Goal: Find contact information: Find contact information

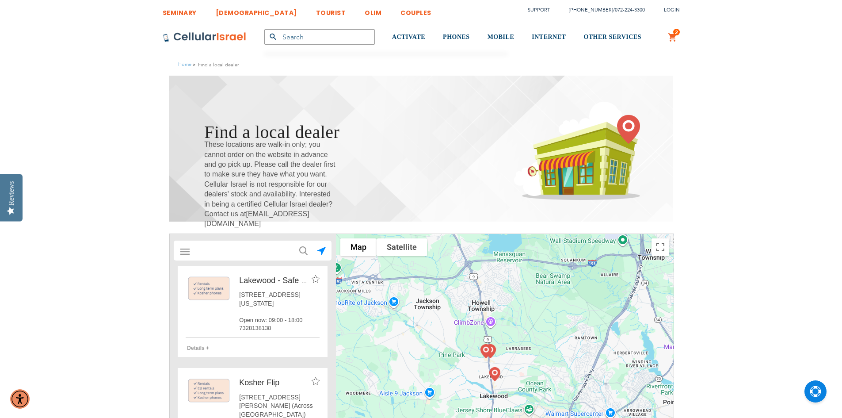
click at [222, 250] on input "text" at bounding box center [252, 251] width 123 height 18
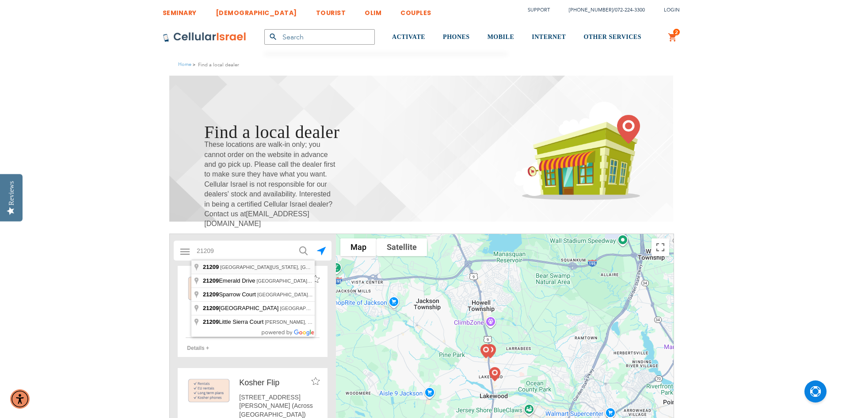
type input "[GEOGRAPHIC_DATA][US_STATE], [GEOGRAPHIC_DATA]"
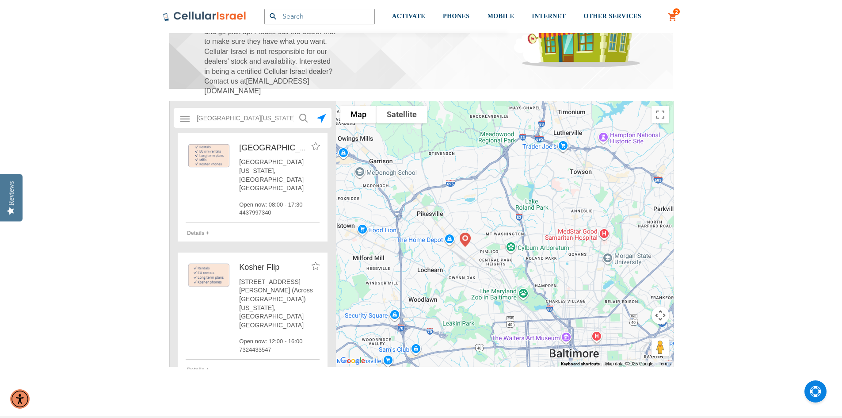
click at [276, 176] on div "[GEOGRAPHIC_DATA] [US_STATE], [GEOGRAPHIC_DATA] [GEOGRAPHIC_DATA] Open now: 08:…" at bounding box center [279, 187] width 80 height 59
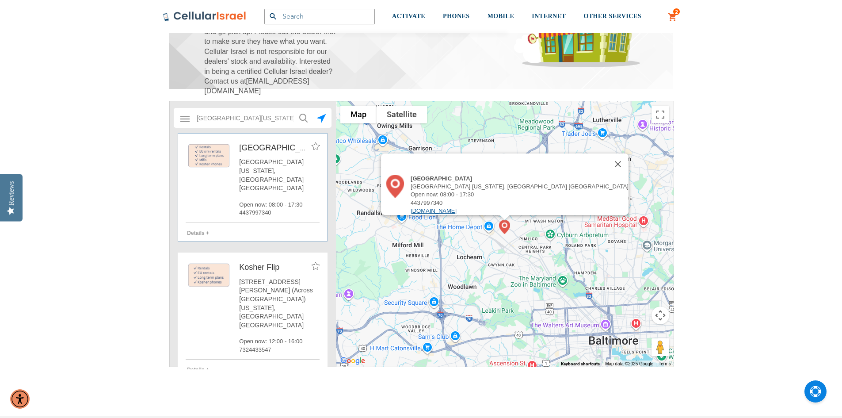
click at [457, 207] on link "[DOMAIN_NAME]" at bounding box center [434, 210] width 46 height 7
click at [203, 230] on span "Details +" at bounding box center [198, 233] width 22 height 6
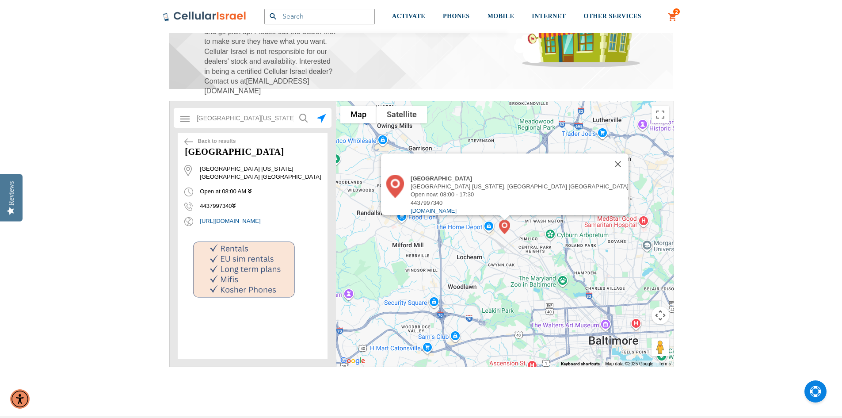
drag, startPoint x: 199, startPoint y: 197, endPoint x: 231, endPoint y: 196, distance: 31.4
click at [231, 203] on span "4437997340" at bounding box center [209, 206] width 51 height 7
copy span "4437997340"
